Goal: Use online tool/utility: Utilize a website feature to perform a specific function

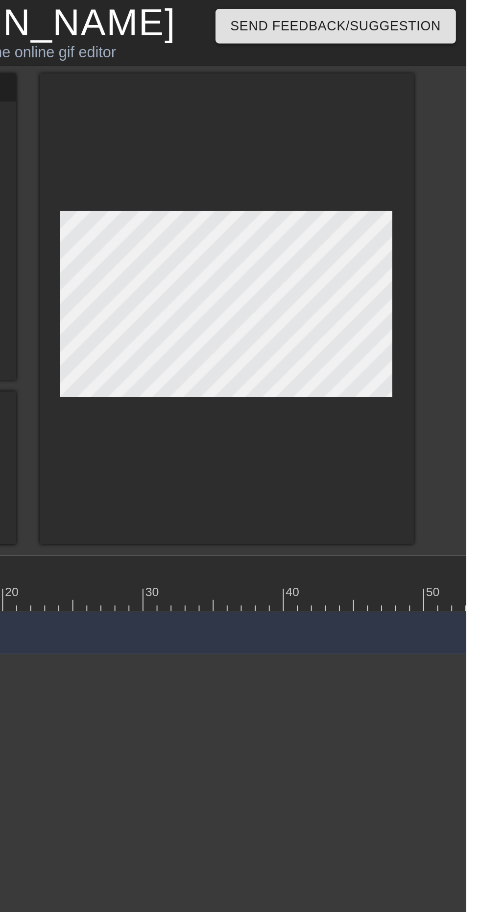
scroll to position [0, 482]
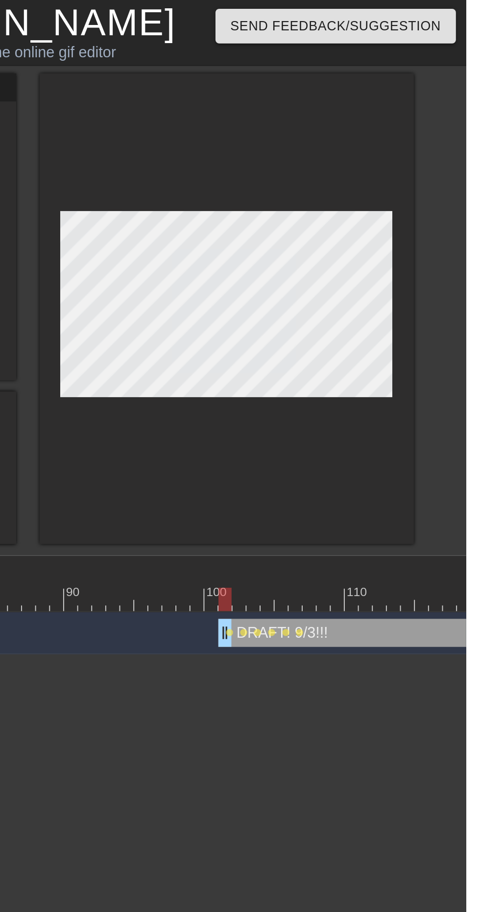
click at [463, 85] on div "title add_circle image add_circle crop photo_size_select_large help keyboard DR…" at bounding box center [240, 162] width 480 height 246
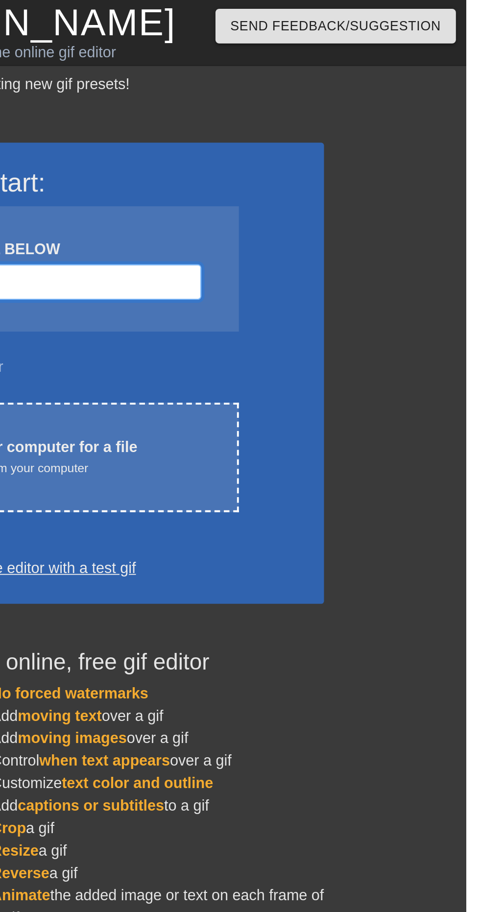
click at [326, 146] on input "Username" at bounding box center [234, 148] width 214 height 19
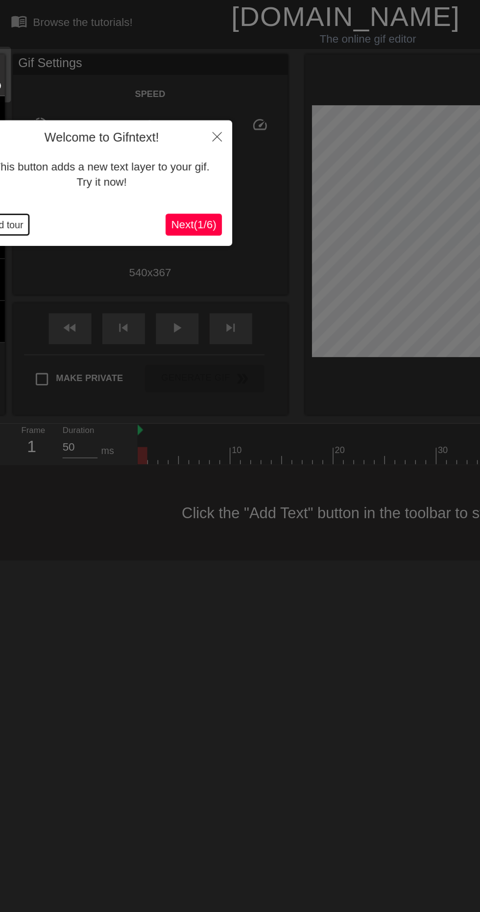
click at [11, 160] on button "End tour" at bounding box center [4, 160] width 34 height 15
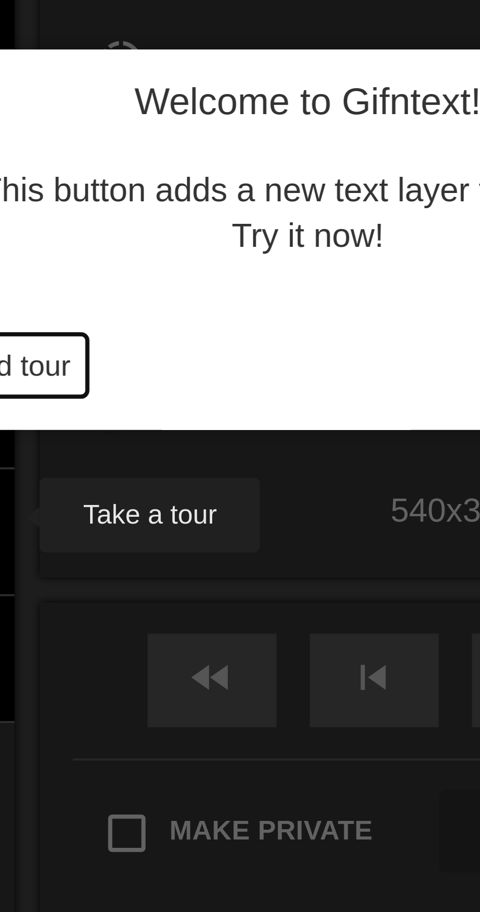
click at [7, 161] on button "End tour" at bounding box center [4, 160] width 34 height 15
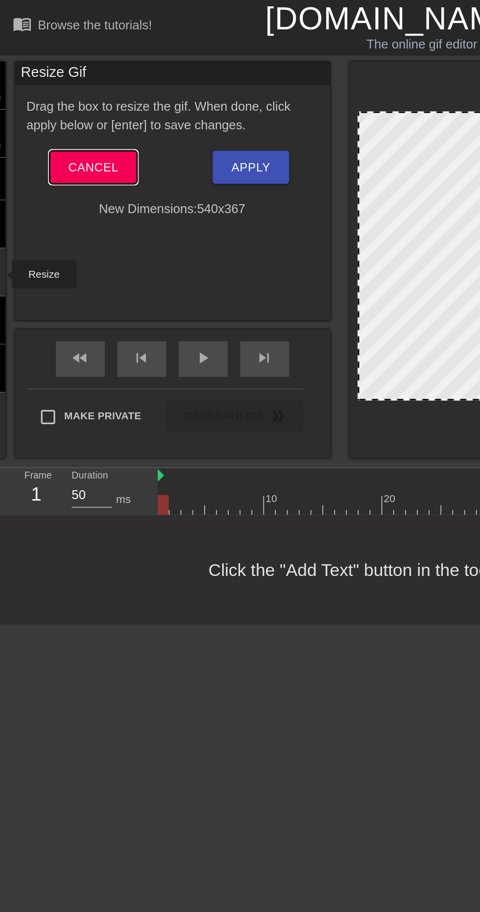
click at [60, 101] on span "Cancel" at bounding box center [58, 104] width 31 height 13
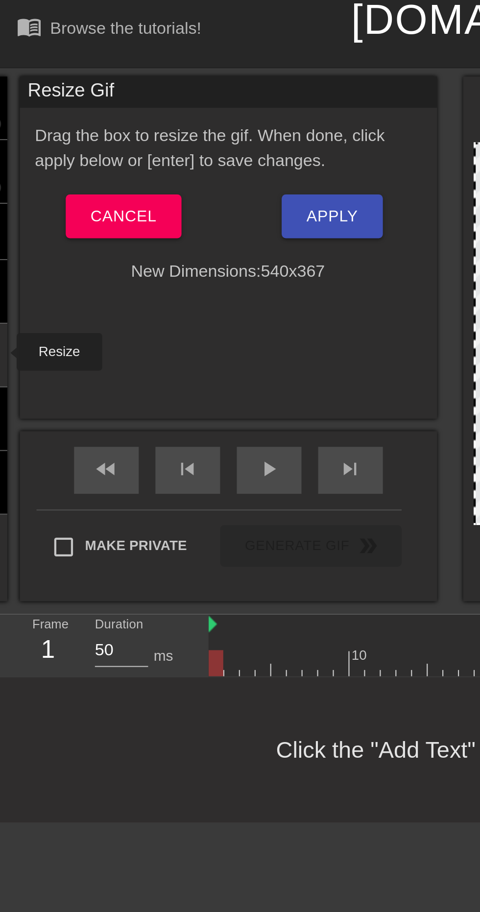
click at [52, 100] on span "Cancel" at bounding box center [58, 104] width 31 height 13
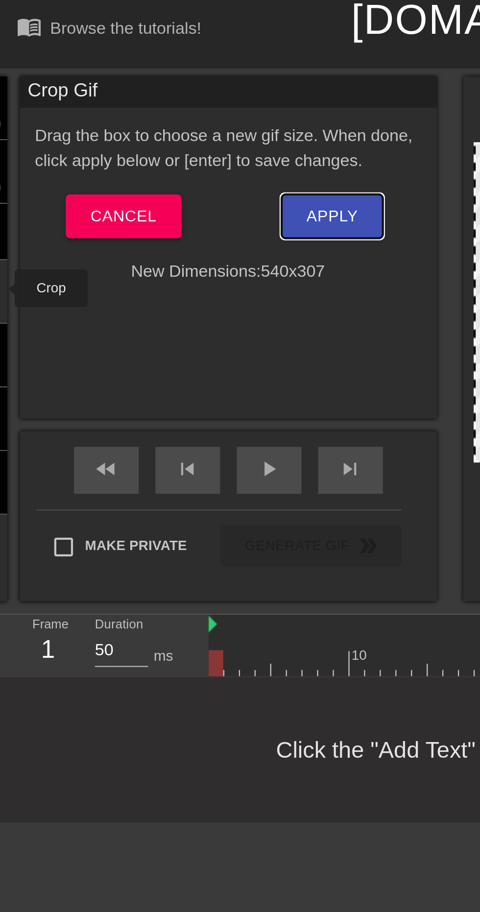
click at [152, 98] on span "Apply" at bounding box center [156, 104] width 24 height 13
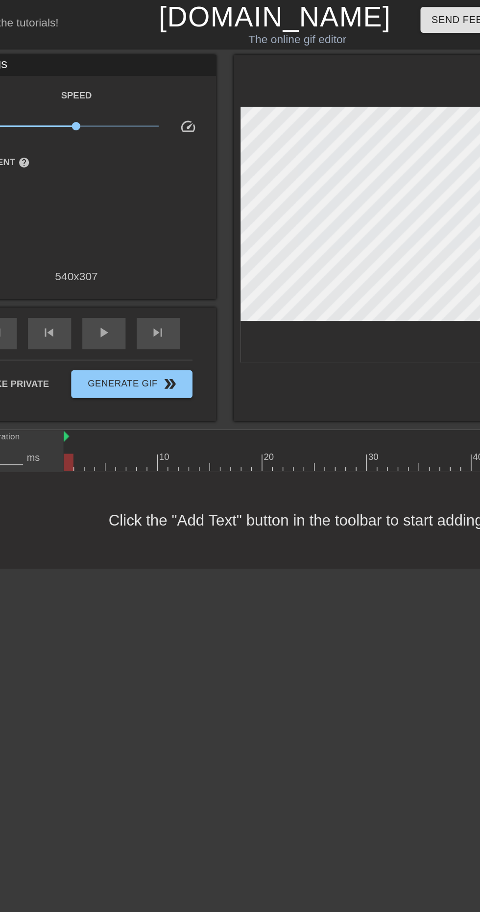
click at [123, 237] on span "play_arrow" at bounding box center [126, 234] width 12 height 12
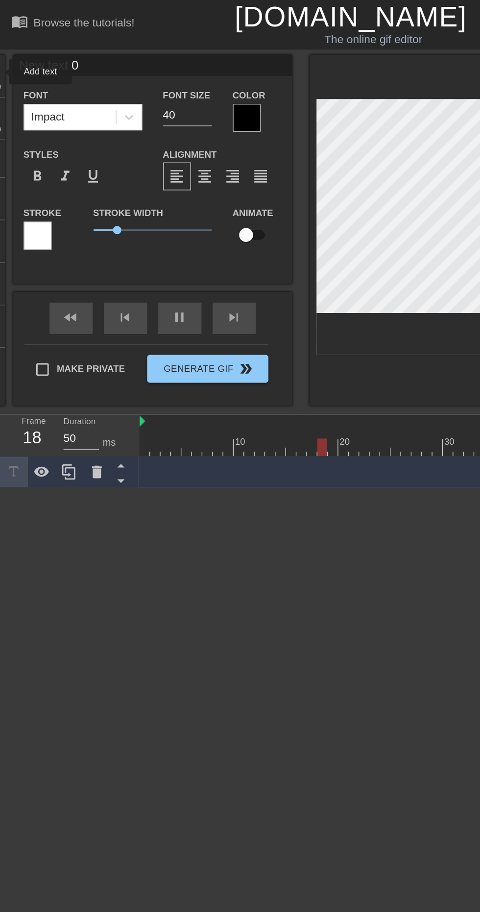
click at [71, 48] on input "New text 0" at bounding box center [107, 46] width 196 height 15
type input "N"
type input "He"
type input "HE BID ME UP! HE BID ME UP!!!"
click at [243, 343] on html "menu_book Browse the tutorials! Gifntext.com The online gif editor Send Feedbac…" at bounding box center [240, 171] width 480 height 343
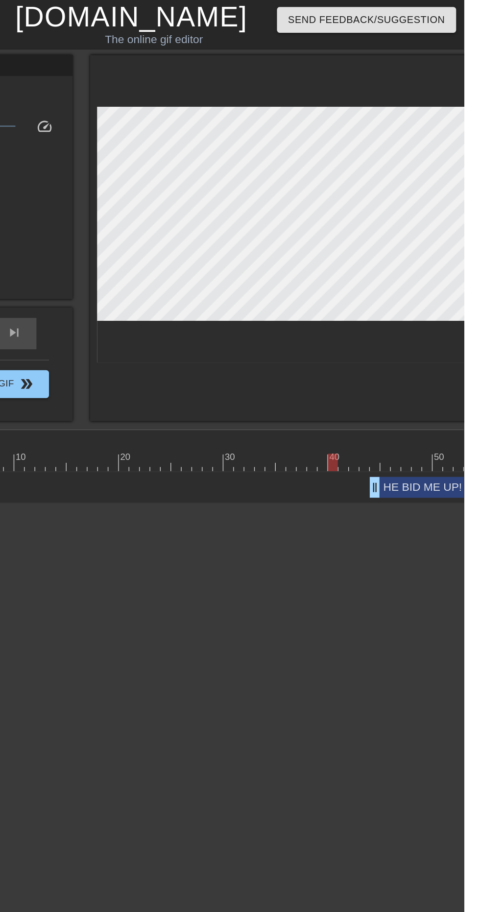
click at [445, 340] on div "HE BID ME UP! HE BID ME UP!!! drag_handle drag_handle" at bounding box center [461, 342] width 95 height 15
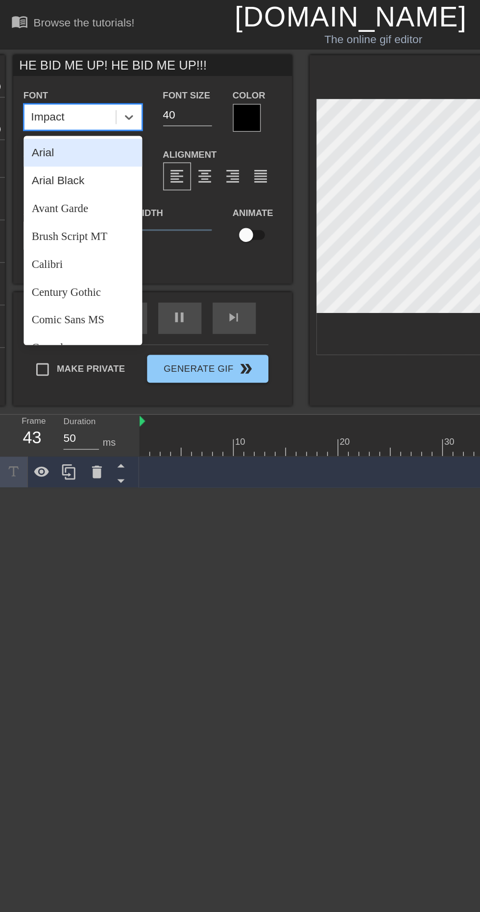
click at [53, 128] on div "Arial Black" at bounding box center [58, 127] width 83 height 20
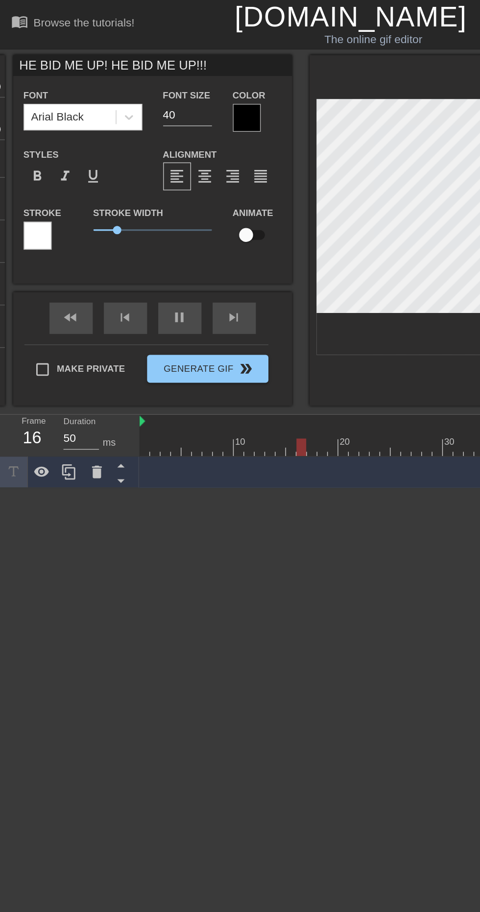
click at [173, 77] on div at bounding box center [174, 83] width 20 height 20
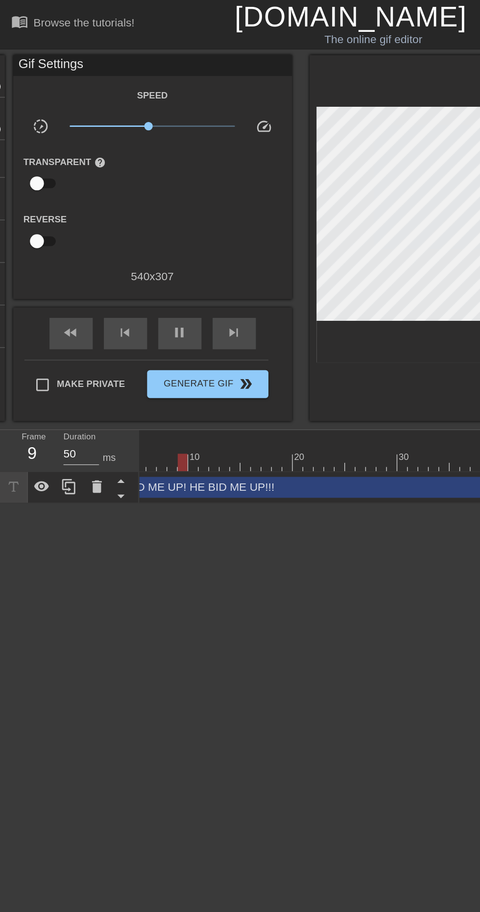
click at [166, 345] on div "HE BID ME UP! HE BID ME UP!!! drag_handle drag_handle" at bounding box center [271, 342] width 411 height 15
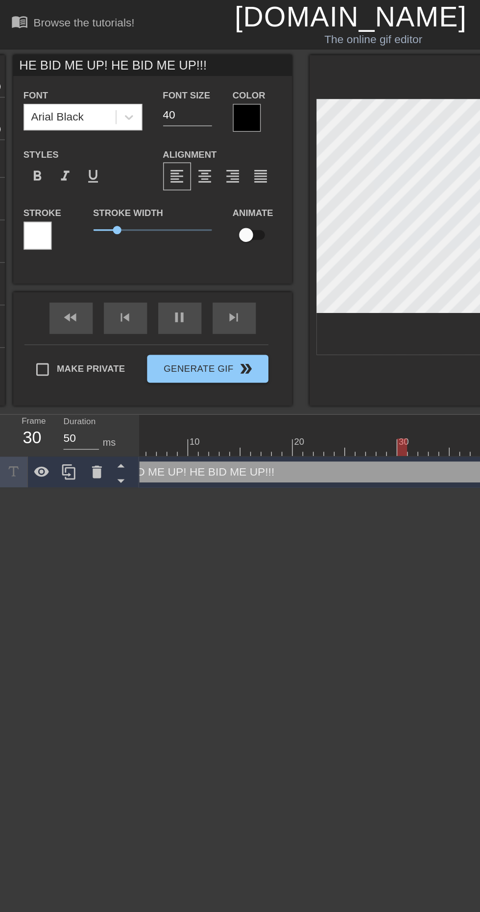
click at [171, 83] on div at bounding box center [174, 83] width 20 height 20
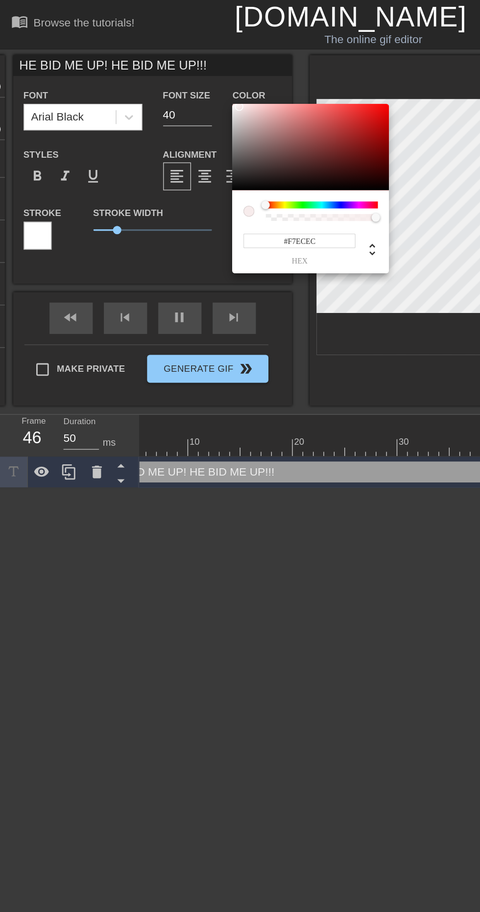
click at [168, 74] on div at bounding box center [168, 75] width 6 height 6
type input "#F8EEEE"
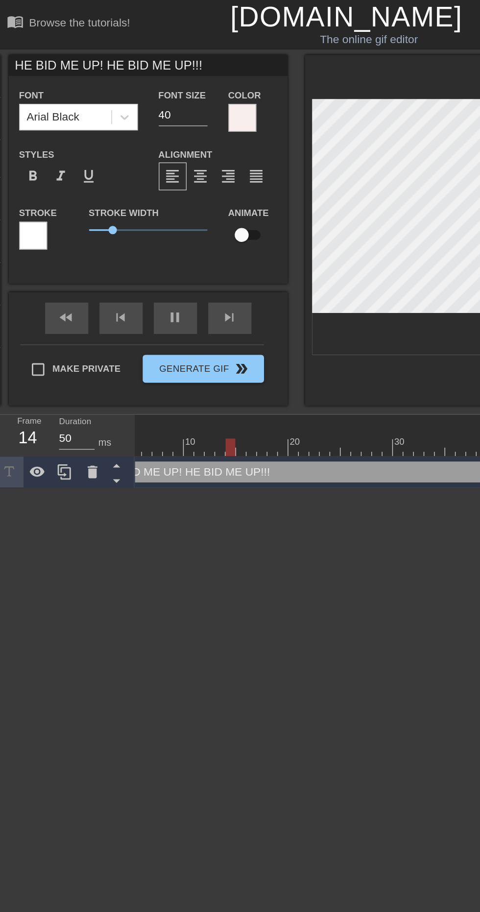
click at [137, 78] on input "40" at bounding box center [132, 81] width 34 height 16
type input "4"
type input "36"
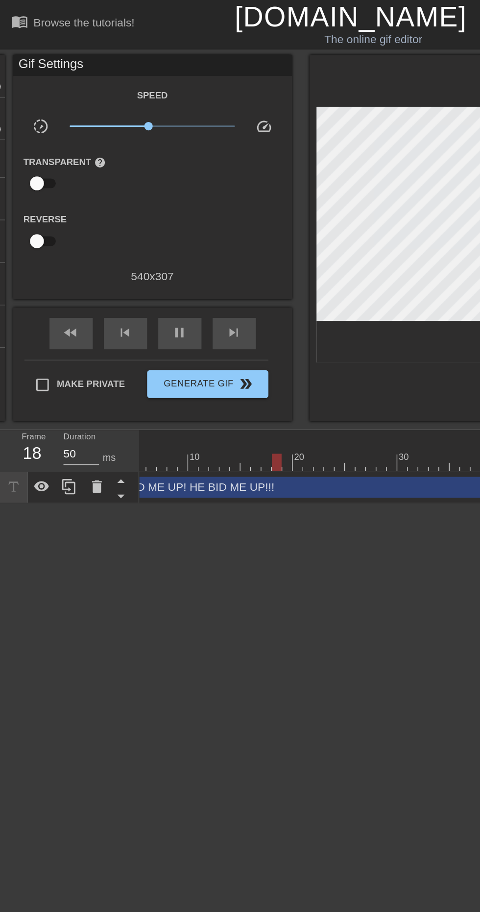
click at [167, 268] on span "double_arrow" at bounding box center [173, 270] width 12 height 12
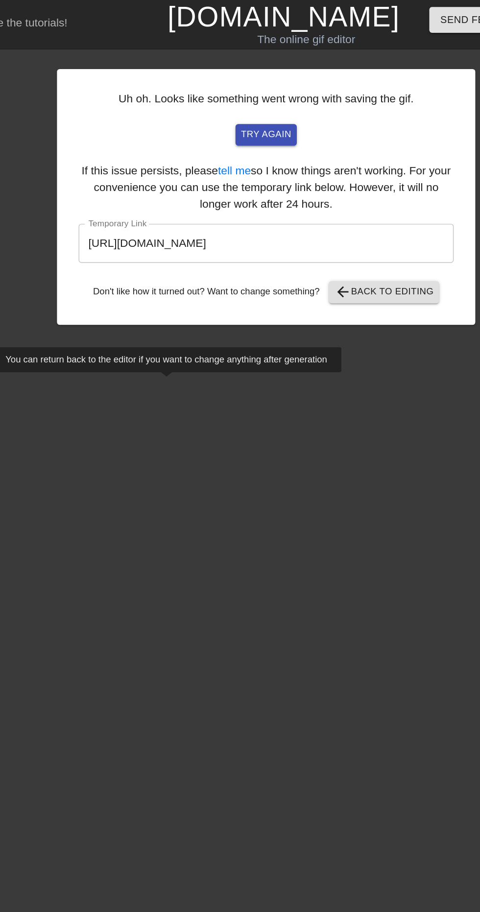
click at [282, 167] on input "https://www.gifntext.com/temp_generations/R5KEdQBn.gif" at bounding box center [233, 170] width 263 height 27
